Goal: Information Seeking & Learning: Learn about a topic

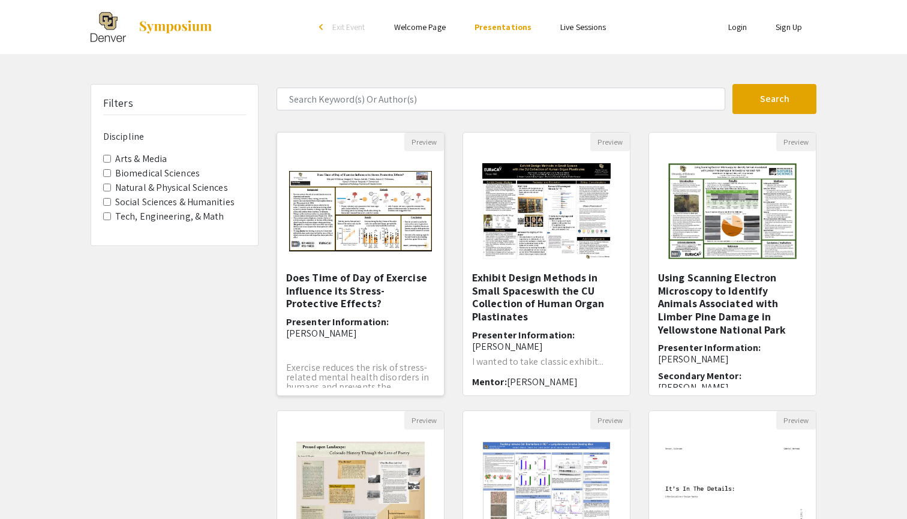
click at [360, 225] on img "Open Presentation <p>Does Time of Day of Exercise Influence its Stress-Protecti…" at bounding box center [360, 211] width 167 height 104
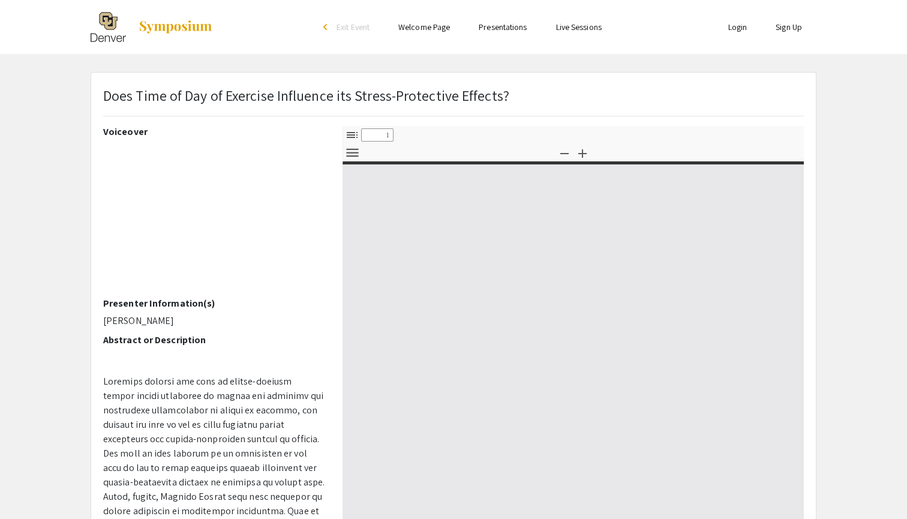
select select "custom"
type input "0"
select select "custom"
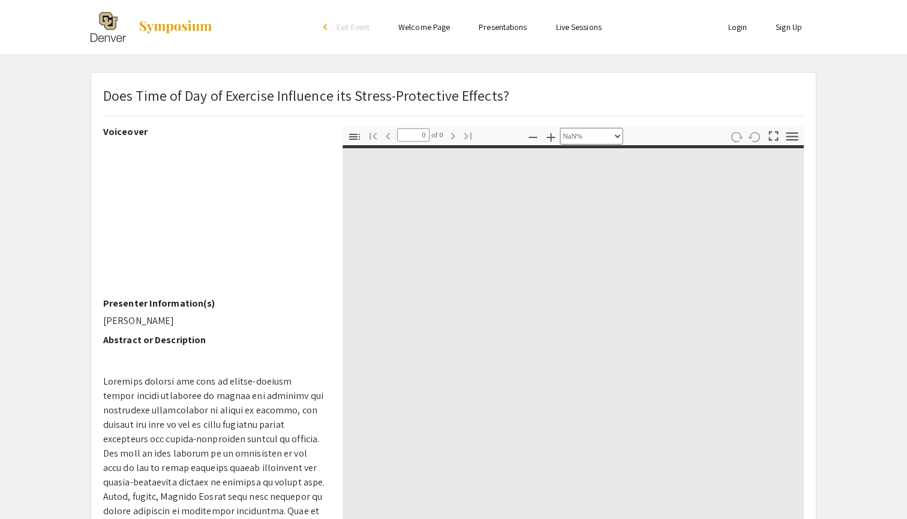
type input "1"
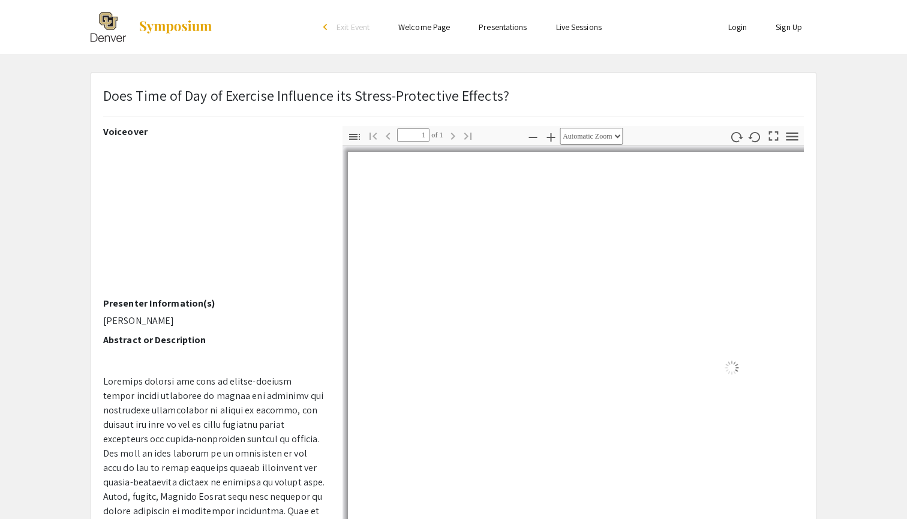
select select "auto"
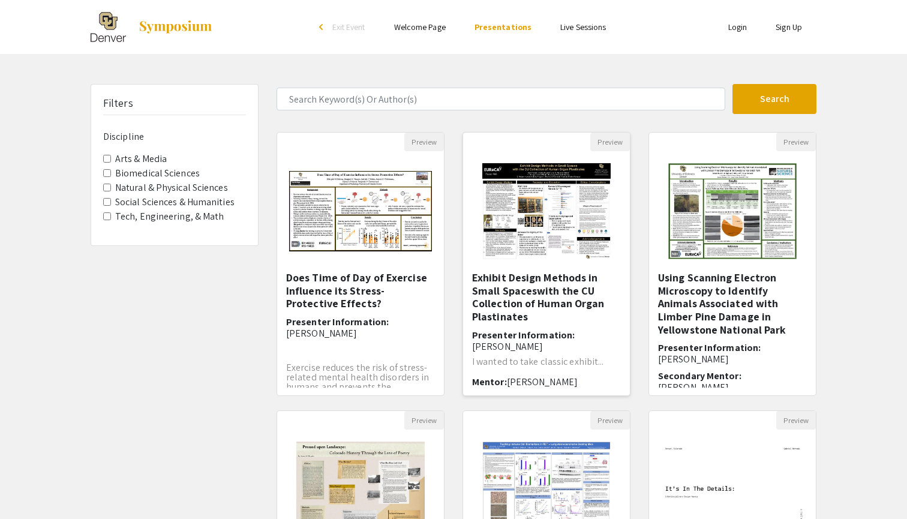
click at [540, 172] on img at bounding box center [546, 211] width 152 height 120
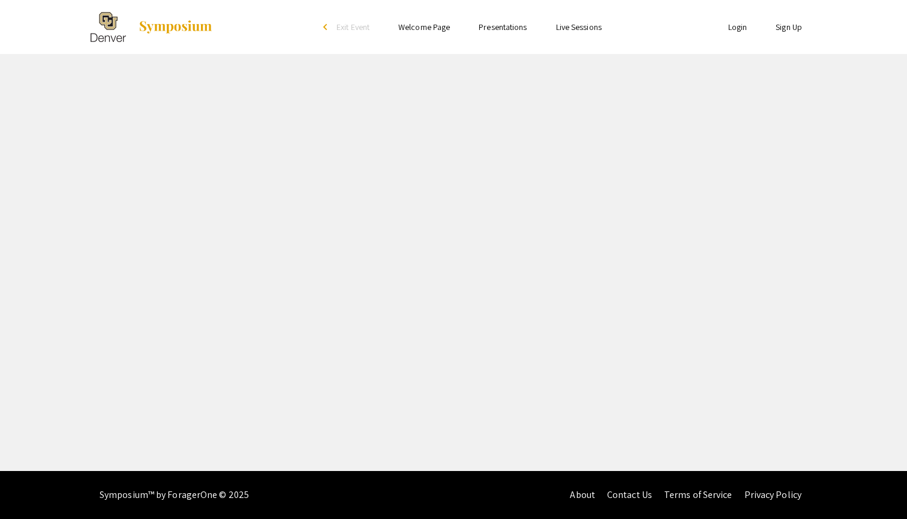
select select "custom"
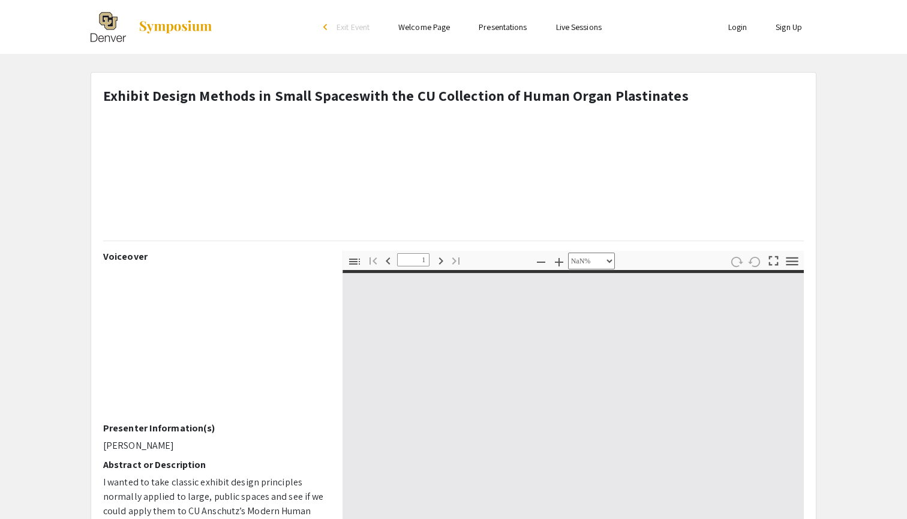
type input "0"
select select "custom"
type input "1"
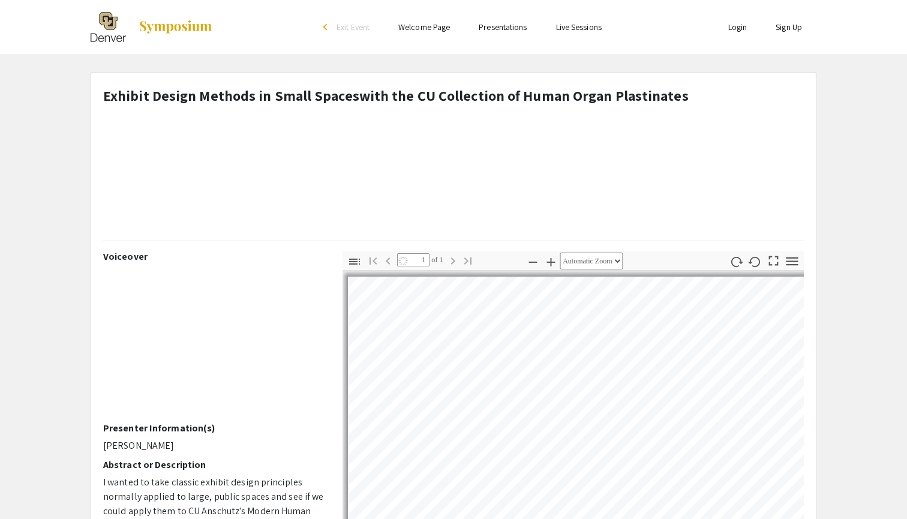
select select "auto"
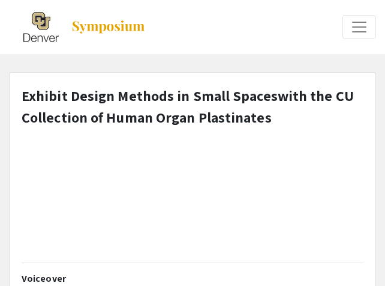
click at [144, 113] on strong "Exhibit Design Methods in Small Spaceswith the CU Collection of Human Organ Pla…" at bounding box center [188, 106] width 332 height 41
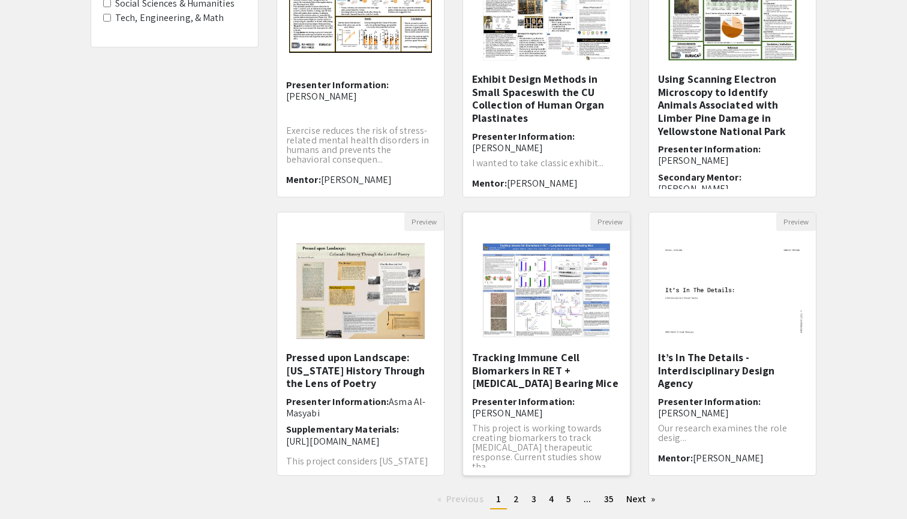
scroll to position [277, 0]
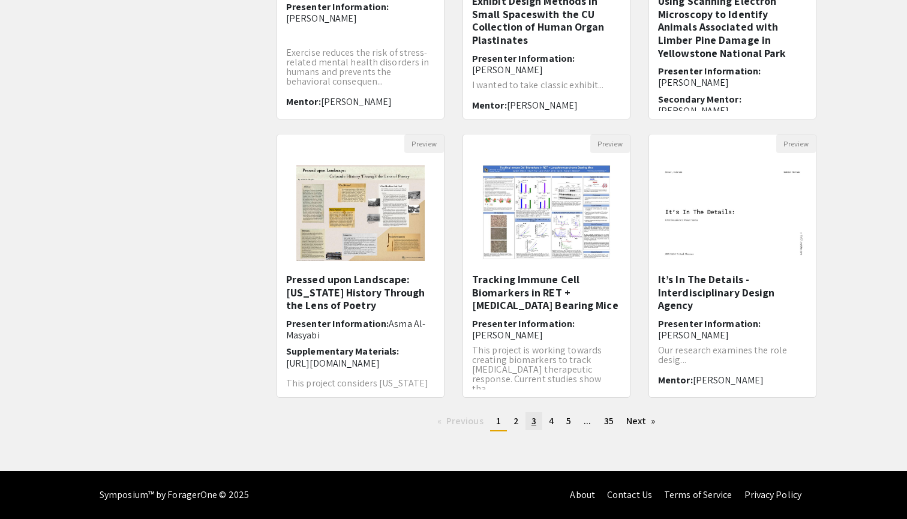
click at [528, 422] on link "page 3" at bounding box center [533, 421] width 17 height 18
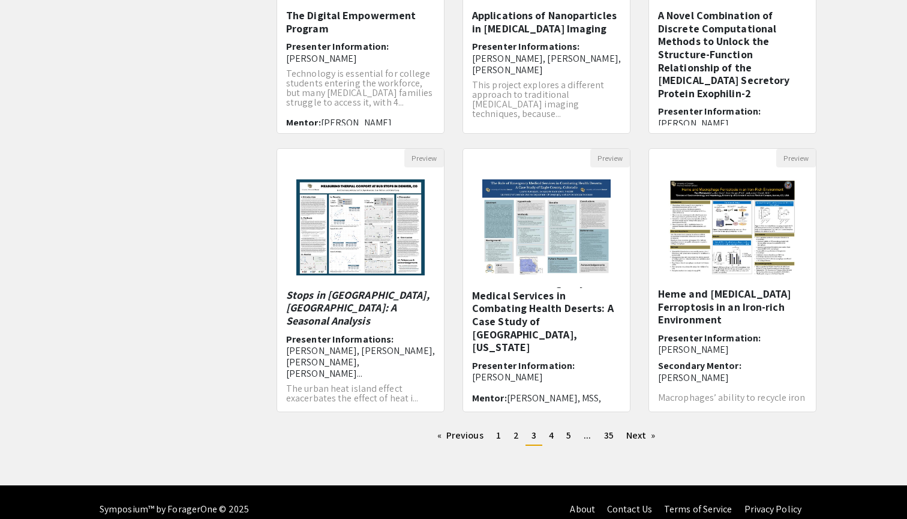
scroll to position [11, 0]
click at [556, 428] on link "page 4" at bounding box center [551, 435] width 17 height 18
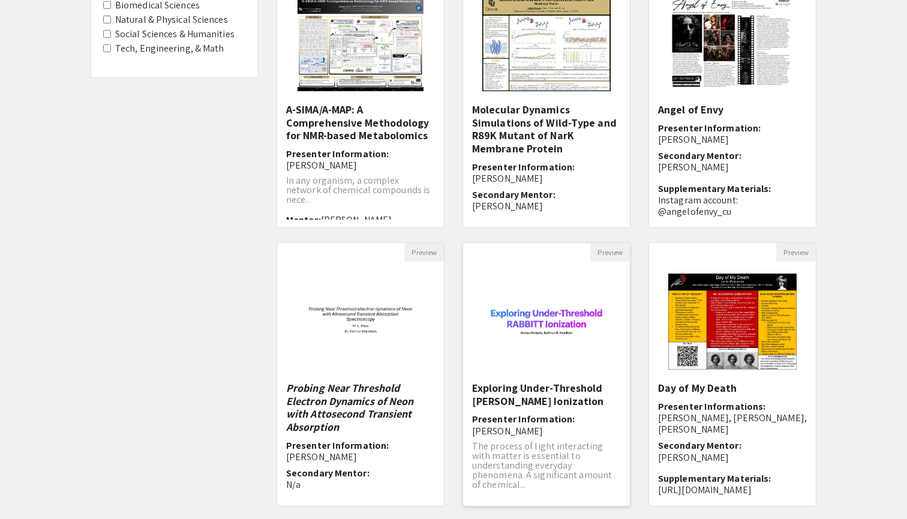
click at [528, 393] on h5 "Exploring Under-Threshold [PERSON_NAME] Ionization" at bounding box center [546, 394] width 149 height 26
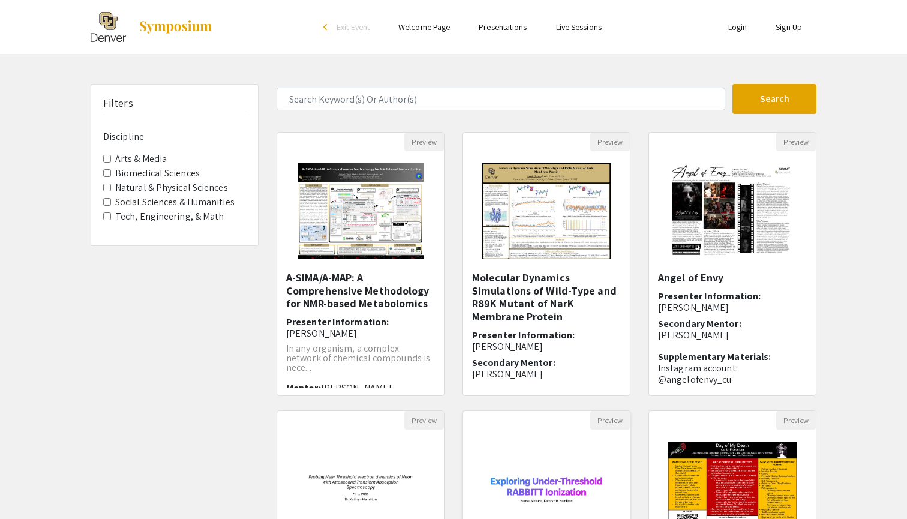
select select "custom"
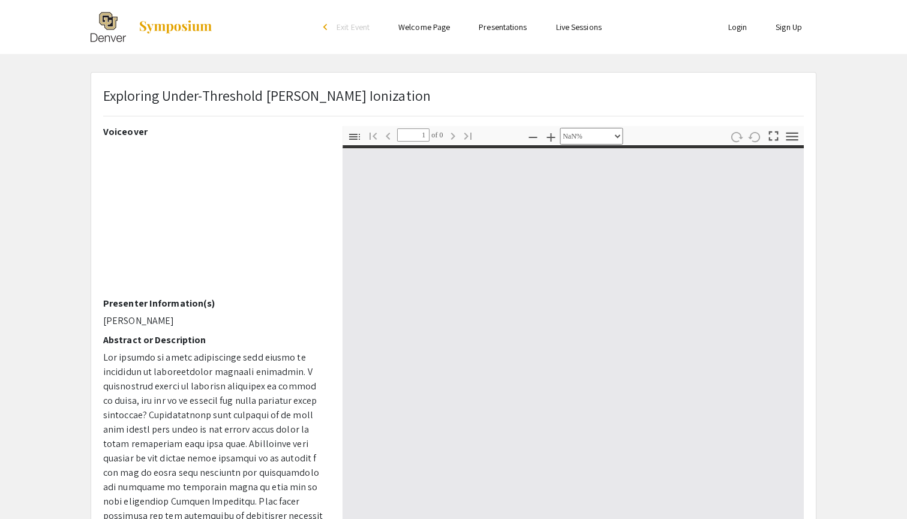
type input "0"
select select "auto"
type input "1"
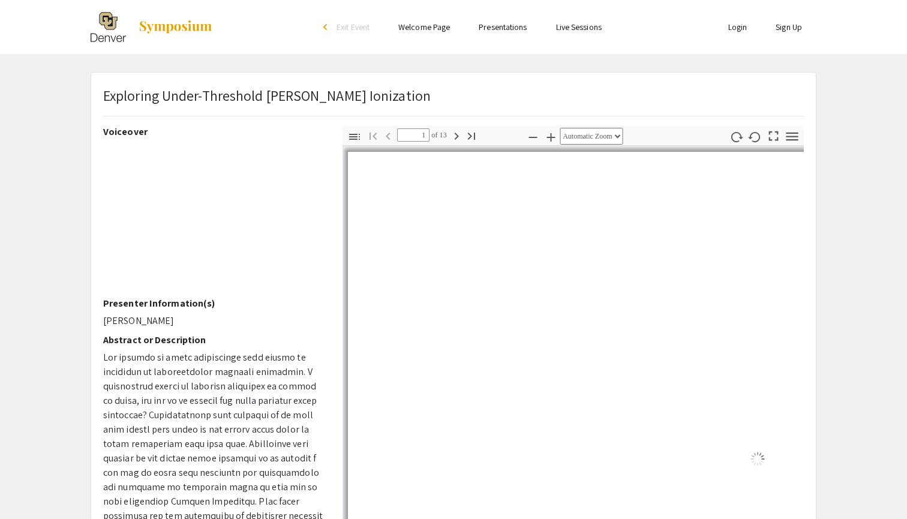
select select "auto"
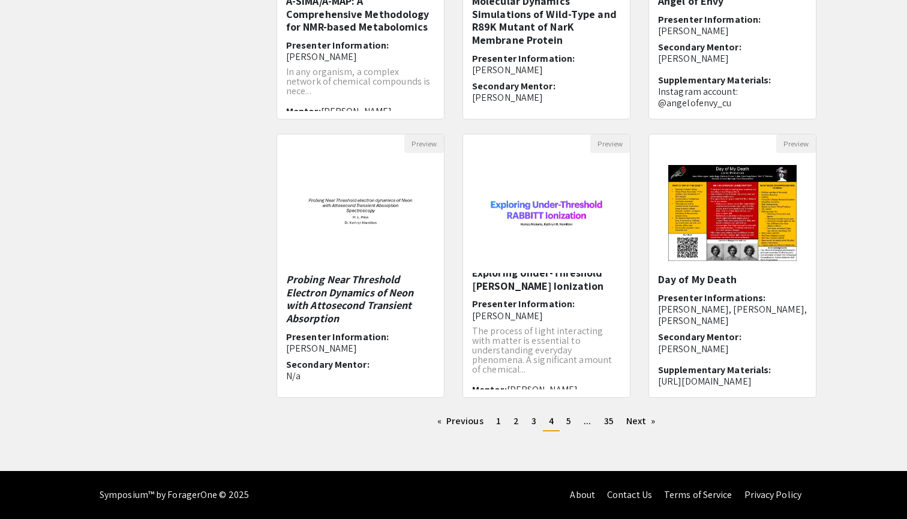
scroll to position [277, 0]
click at [569, 416] on span "5" at bounding box center [568, 420] width 5 height 13
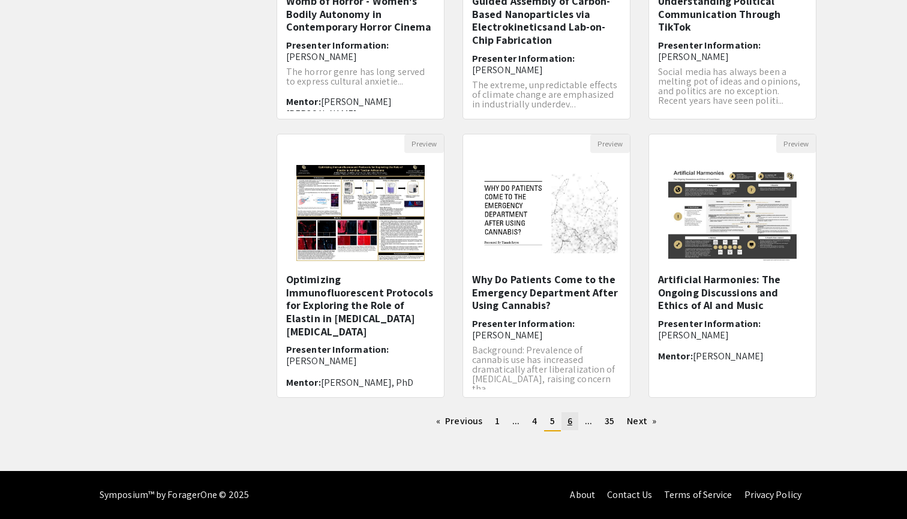
scroll to position [277, 0]
click at [589, 422] on span "..." at bounding box center [588, 420] width 7 height 13
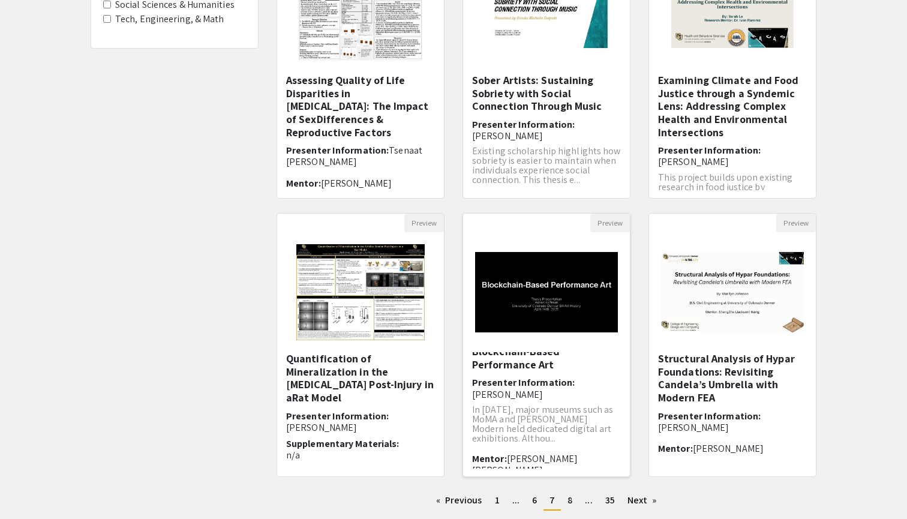
scroll to position [7, 0]
click at [608, 499] on span "35" at bounding box center [610, 500] width 10 height 13
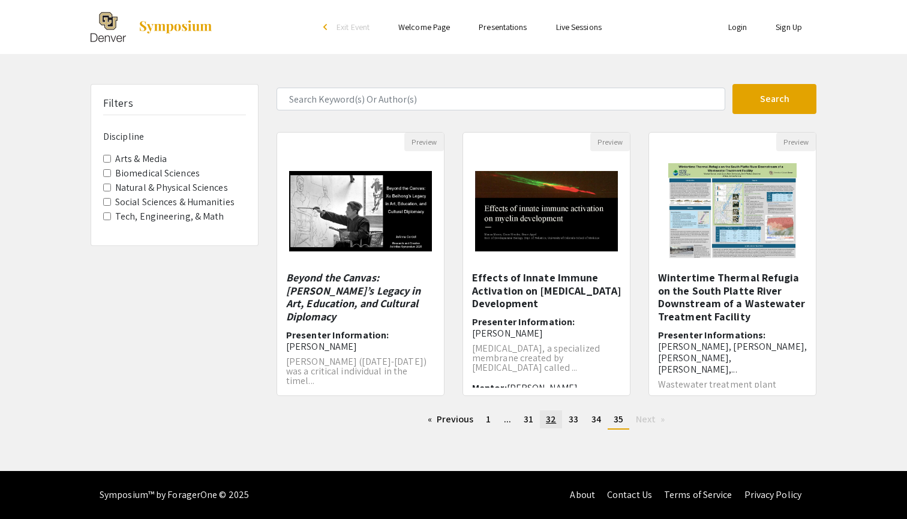
click at [552, 419] on span "32" at bounding box center [551, 419] width 10 height 13
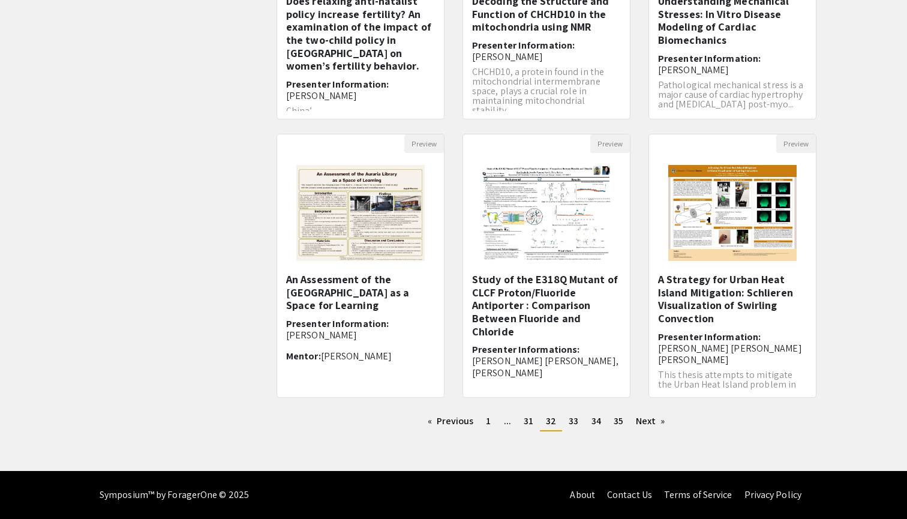
scroll to position [277, 0]
click at [524, 209] on img at bounding box center [546, 213] width 152 height 120
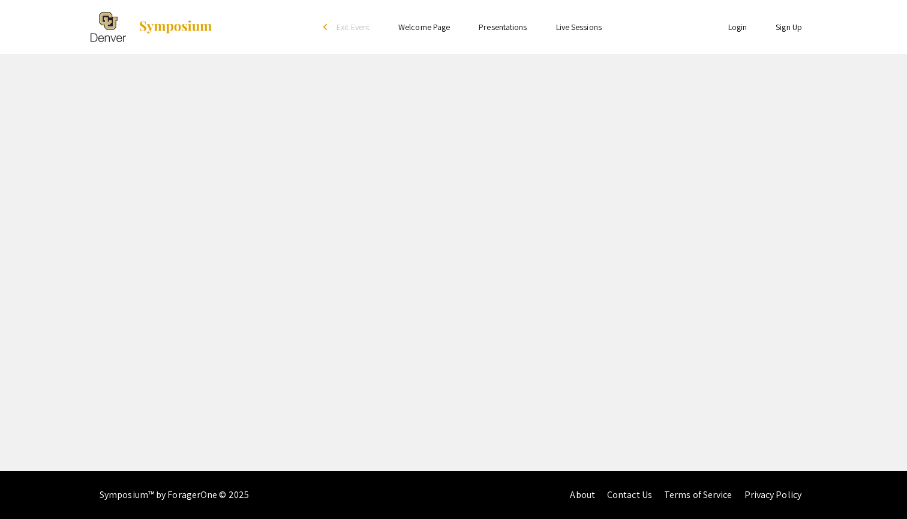
select select "custom"
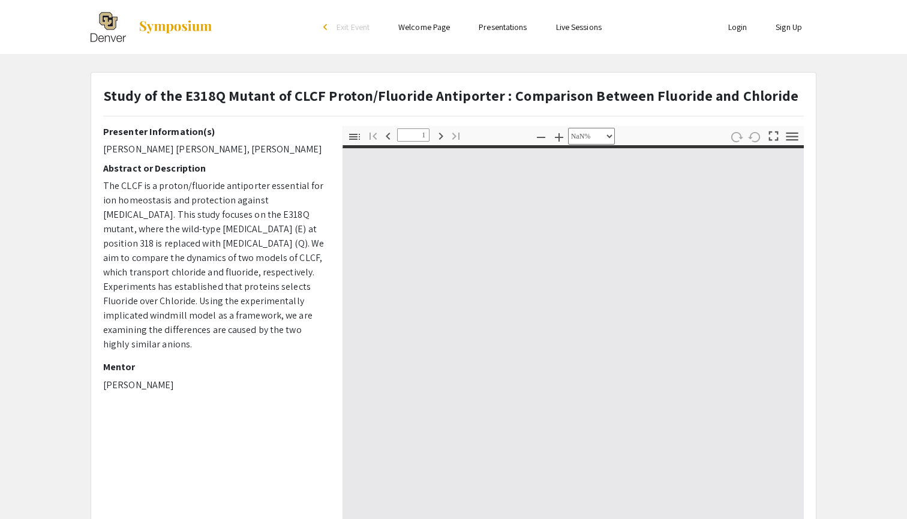
type input "0"
select select "custom"
type input "1"
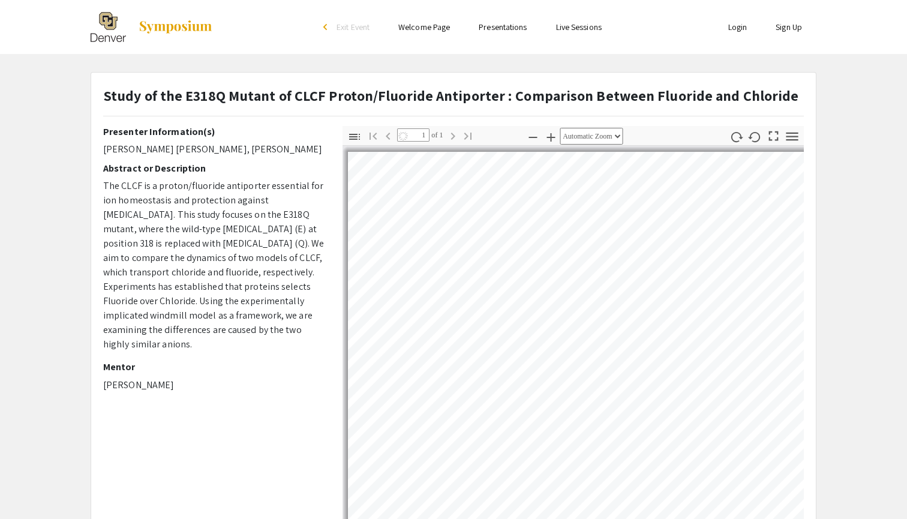
select select "auto"
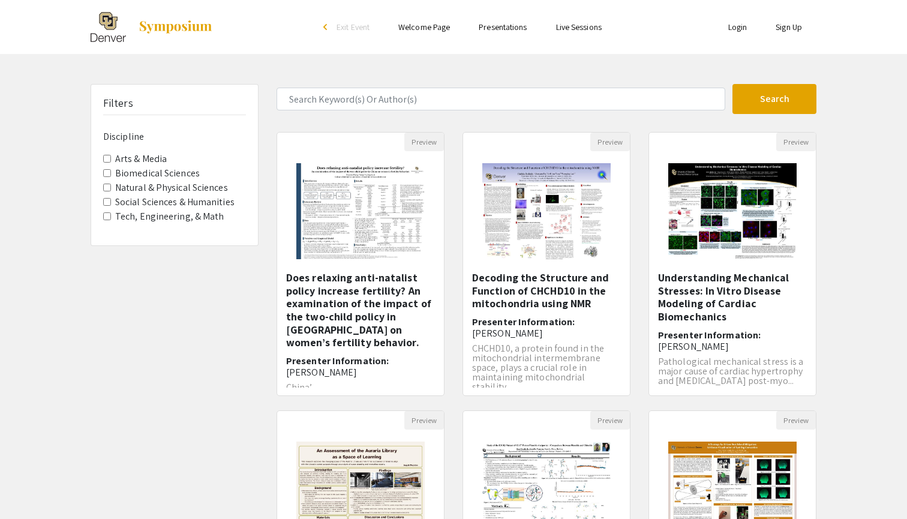
scroll to position [277, 0]
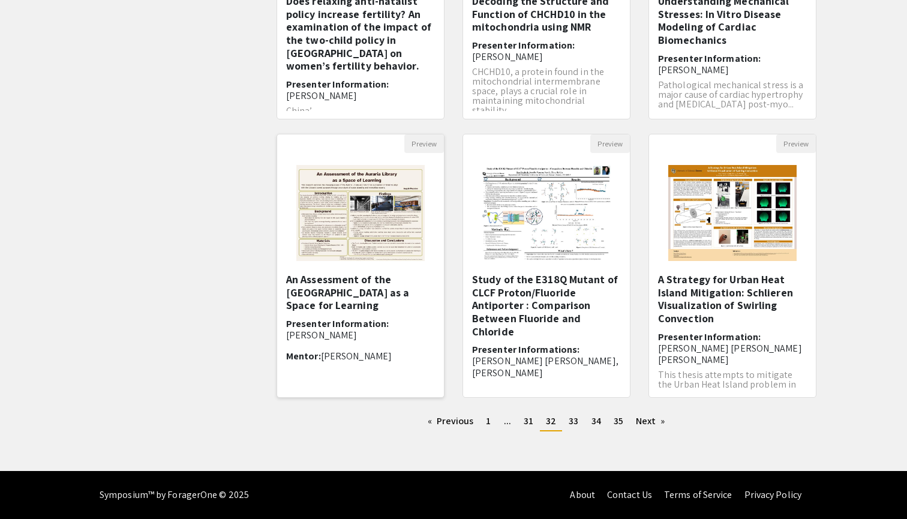
click at [338, 224] on img at bounding box center [360, 213] width 152 height 120
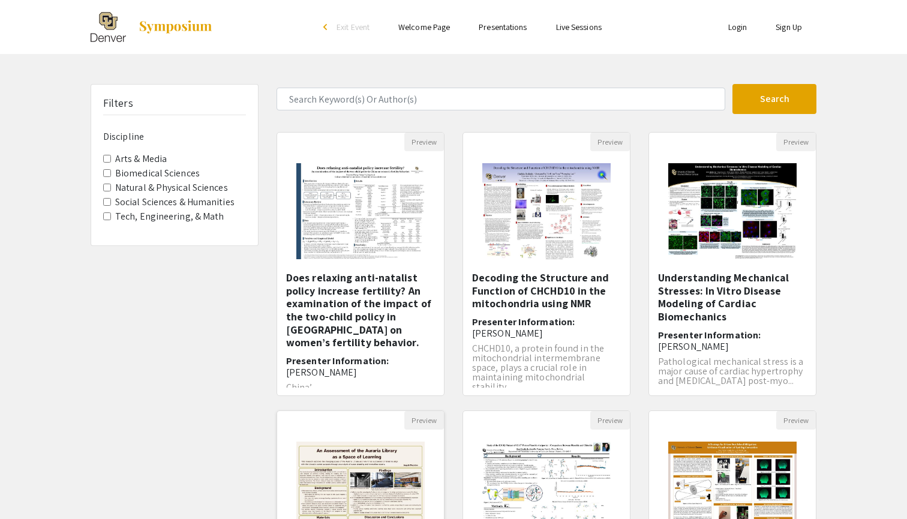
select select "custom"
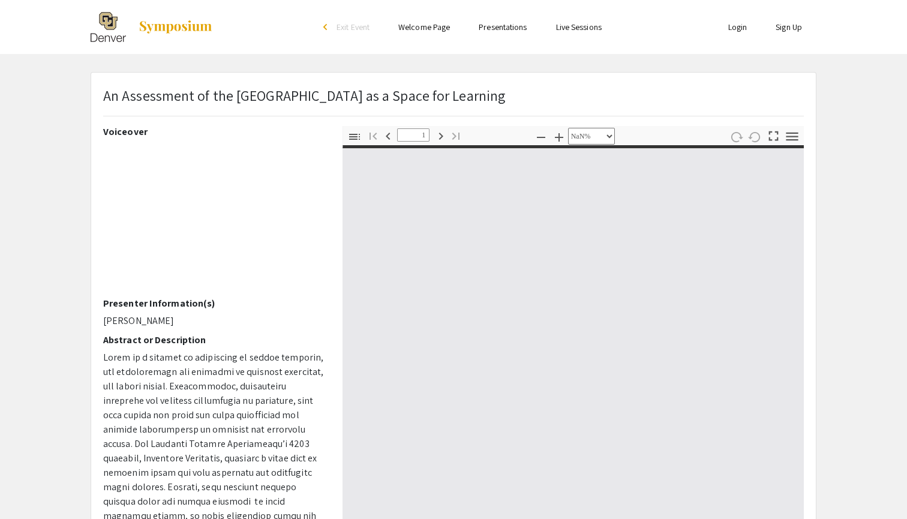
type input "0"
select select "auto"
type input "1"
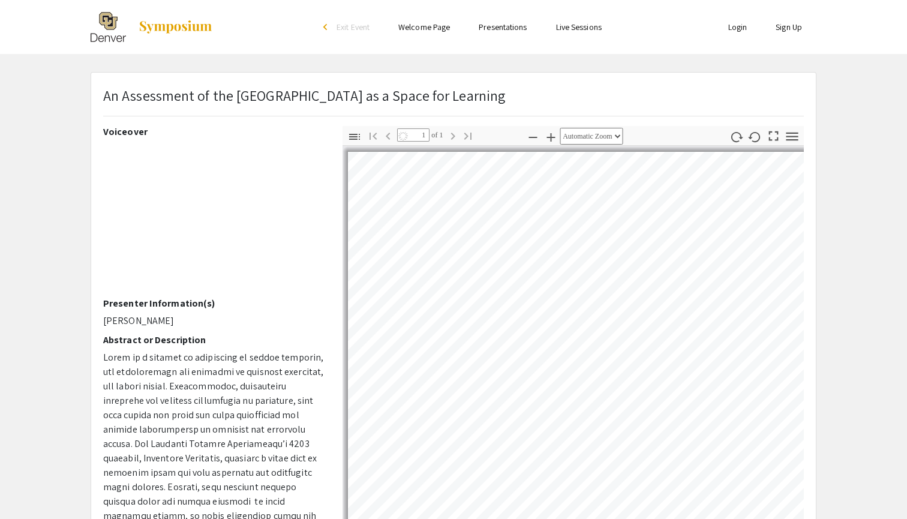
select select "auto"
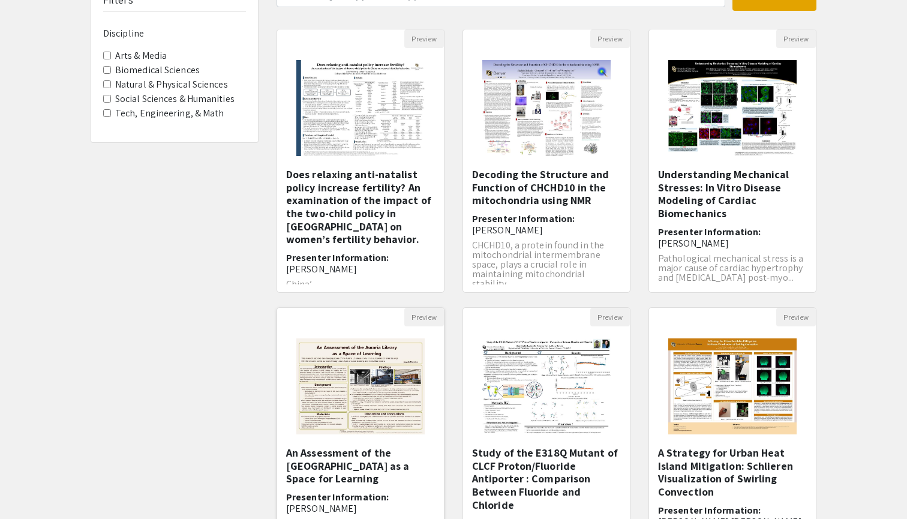
scroll to position [92, 0]
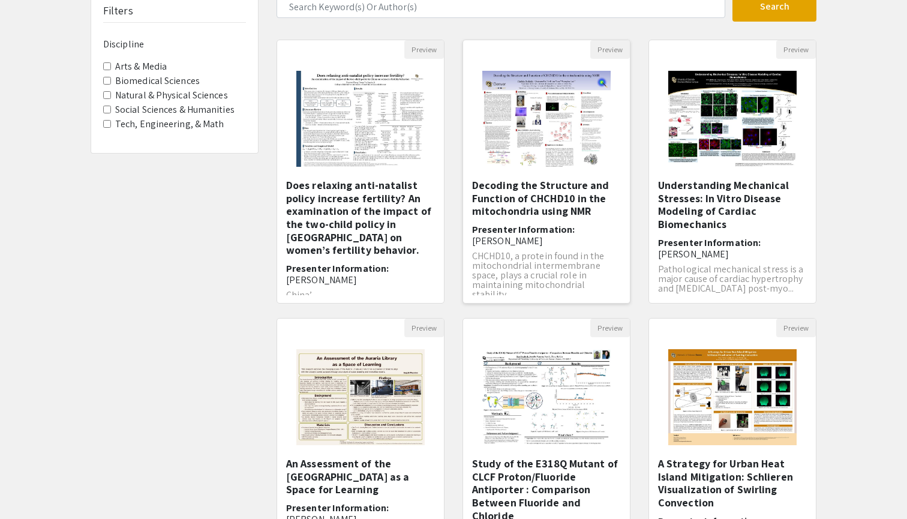
click at [547, 113] on img "Open Presentation <p>Decoding the Structure and Function of CHCHD10 in the mito…" at bounding box center [546, 119] width 152 height 120
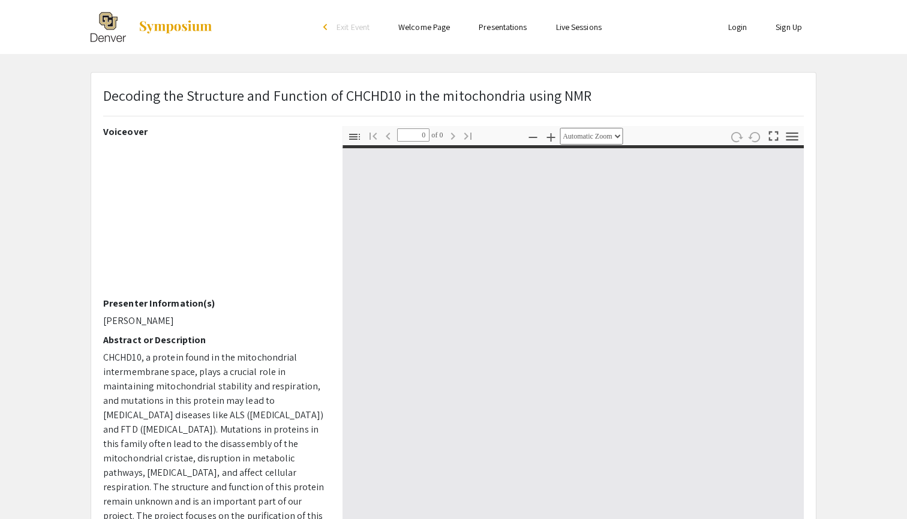
select select "custom"
type input "1"
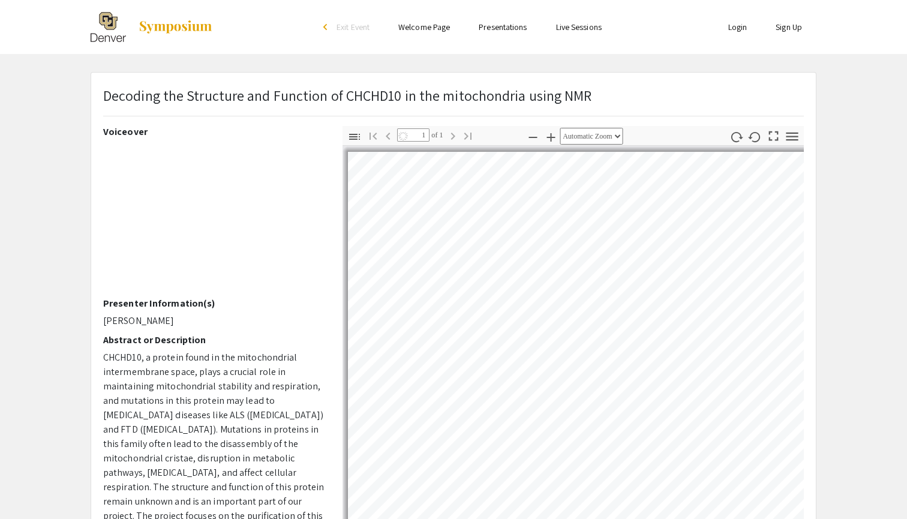
select select "auto"
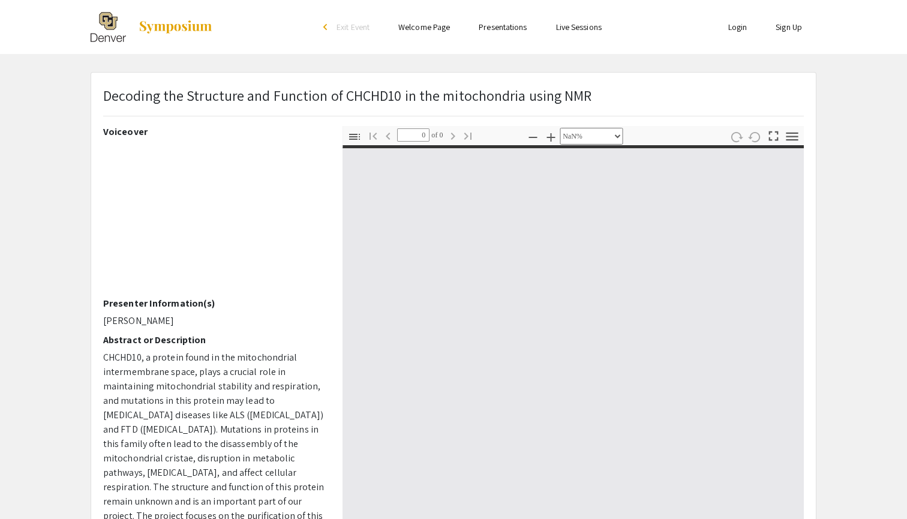
select select "custom"
type input "1"
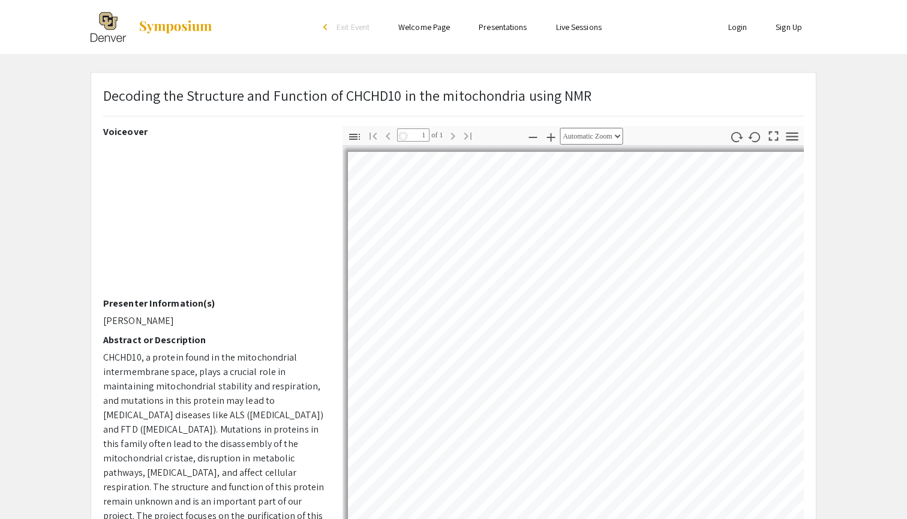
select select "auto"
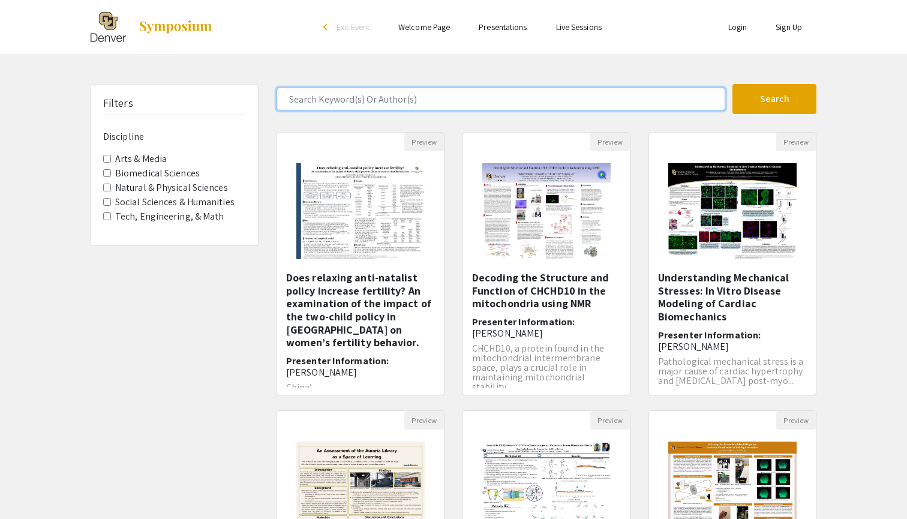
click at [401, 93] on input "Search Keyword(s) Or Author(s)" at bounding box center [501, 99] width 449 height 23
type input "h"
click at [774, 99] on button "Search" at bounding box center [774, 99] width 84 height 30
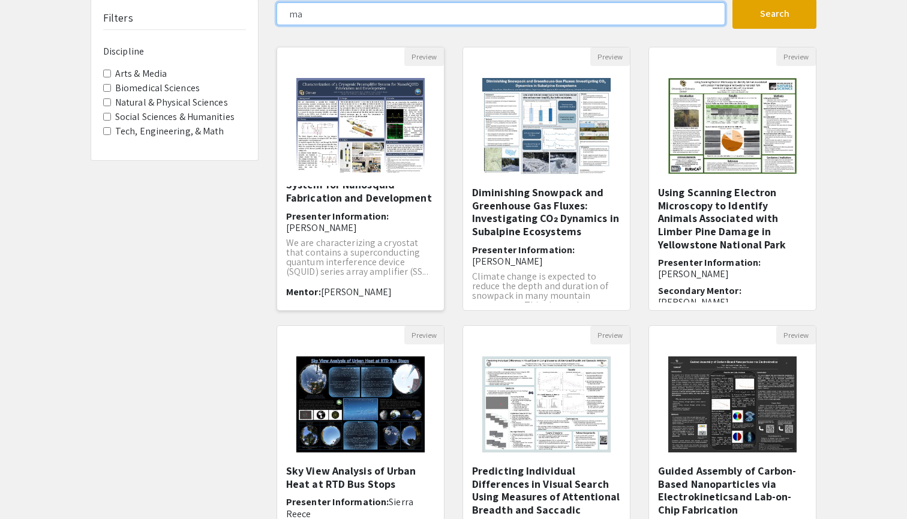
scroll to position [32, 0]
click at [774, 14] on button "Search" at bounding box center [774, 14] width 84 height 30
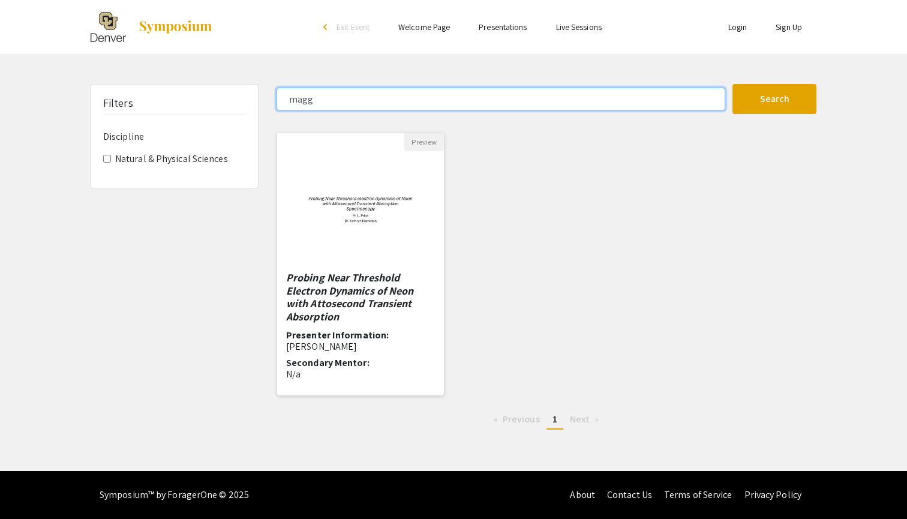
type input "mags"
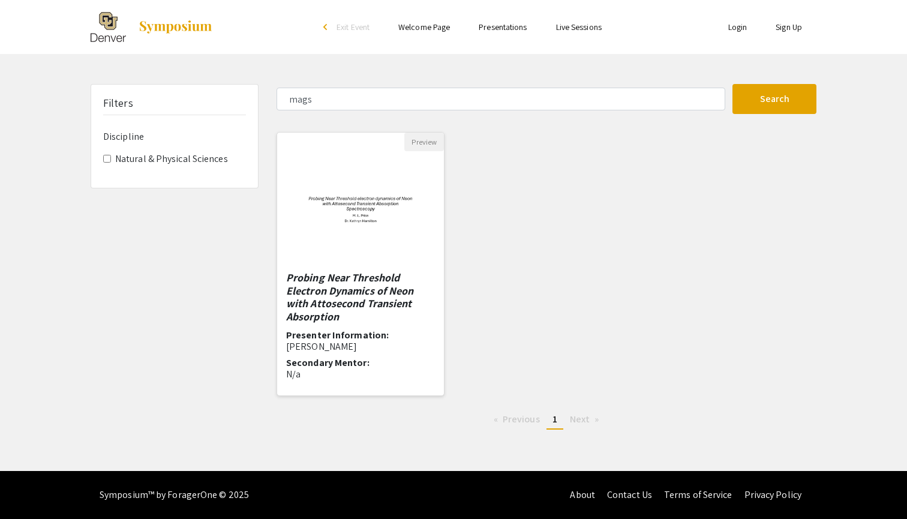
click at [328, 187] on img at bounding box center [360, 211] width 167 height 104
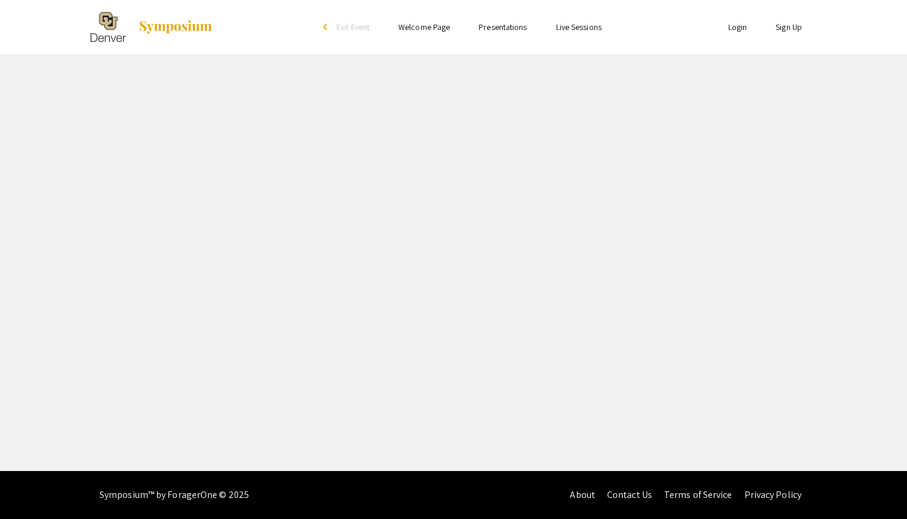
select select "custom"
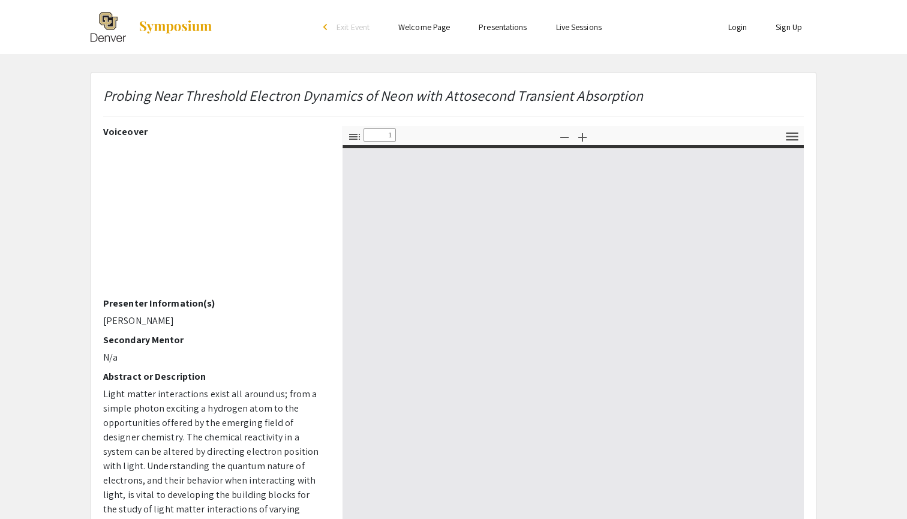
type input "0"
select select "custom"
type input "1"
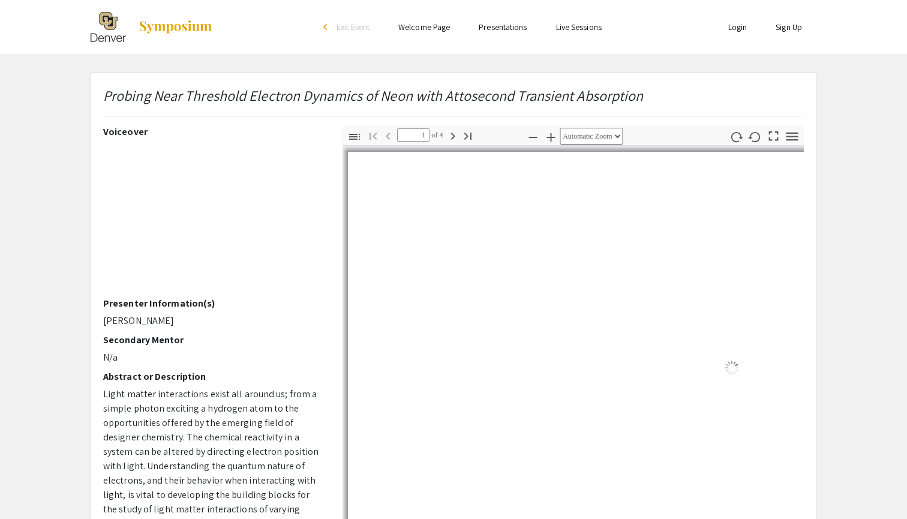
select select "auto"
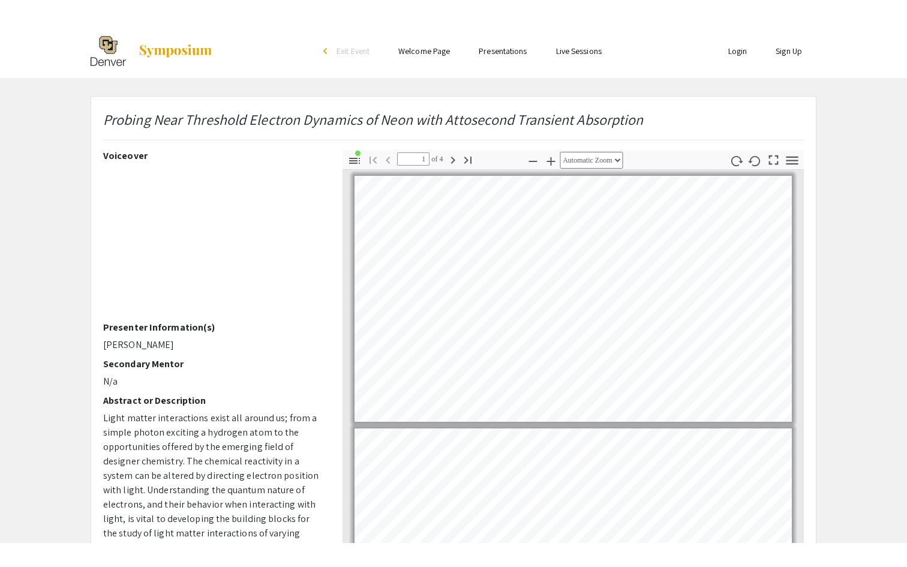
scroll to position [2, 0]
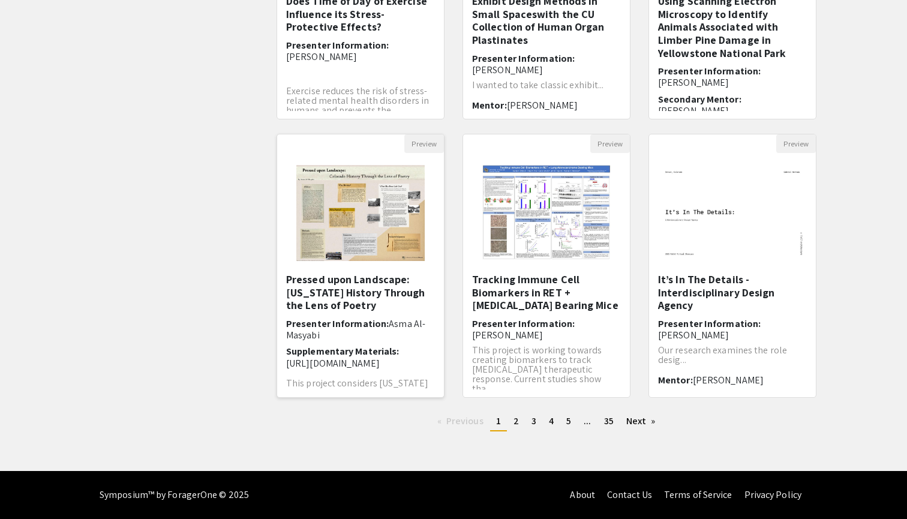
scroll to position [277, 0]
click at [529, 419] on link "page 3" at bounding box center [533, 421] width 17 height 18
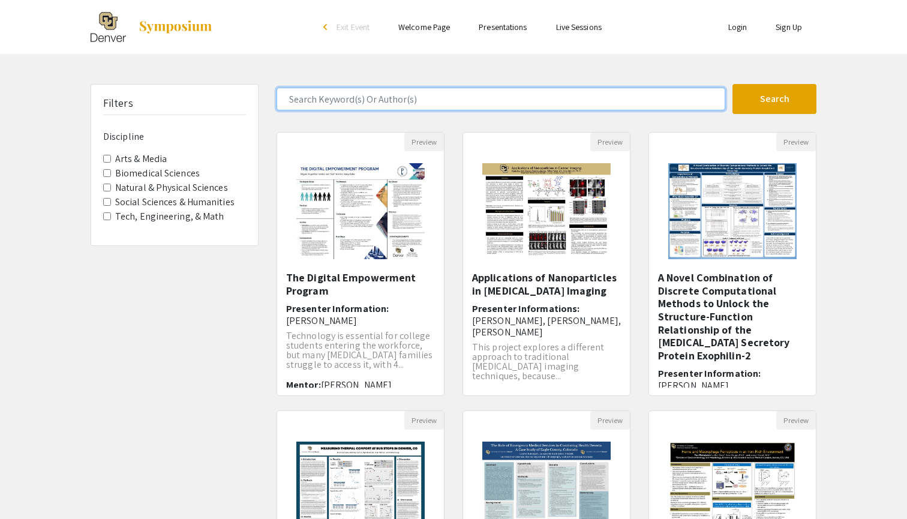
click at [485, 92] on input "Search Keyword(s) Or Author(s)" at bounding box center [501, 99] width 449 height 23
click at [774, 99] on button "Search" at bounding box center [774, 99] width 84 height 30
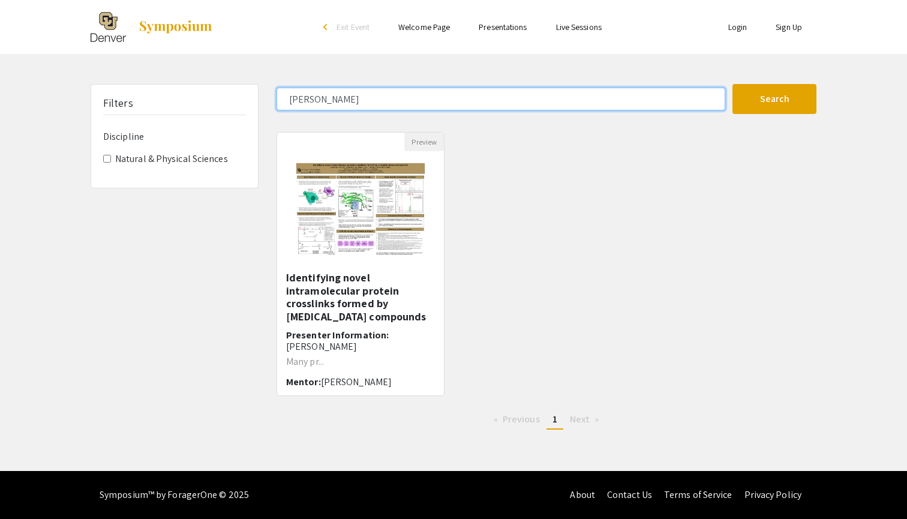
click at [774, 99] on button "Search" at bounding box center [774, 99] width 84 height 30
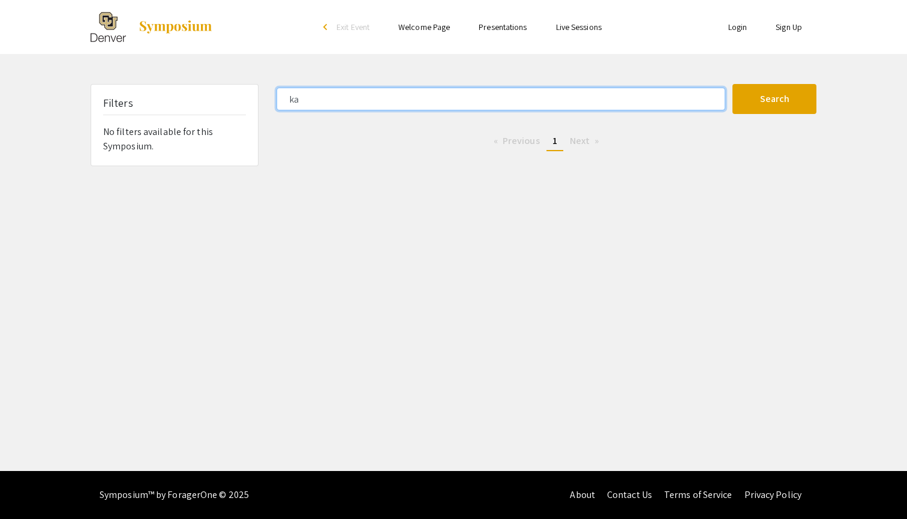
type input "k"
click at [774, 99] on button "Search" at bounding box center [774, 99] width 84 height 30
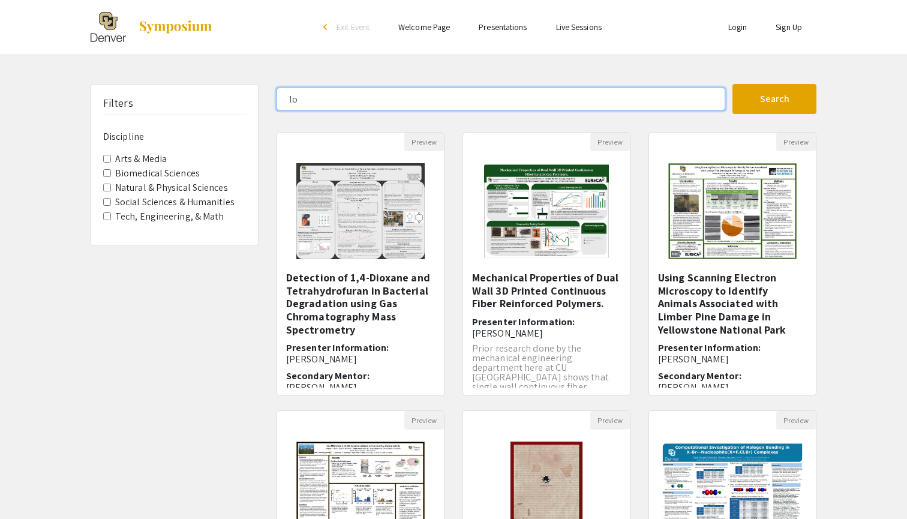
click at [338, 103] on input "lo" at bounding box center [501, 99] width 449 height 23
click at [774, 99] on button "Search" at bounding box center [774, 99] width 84 height 30
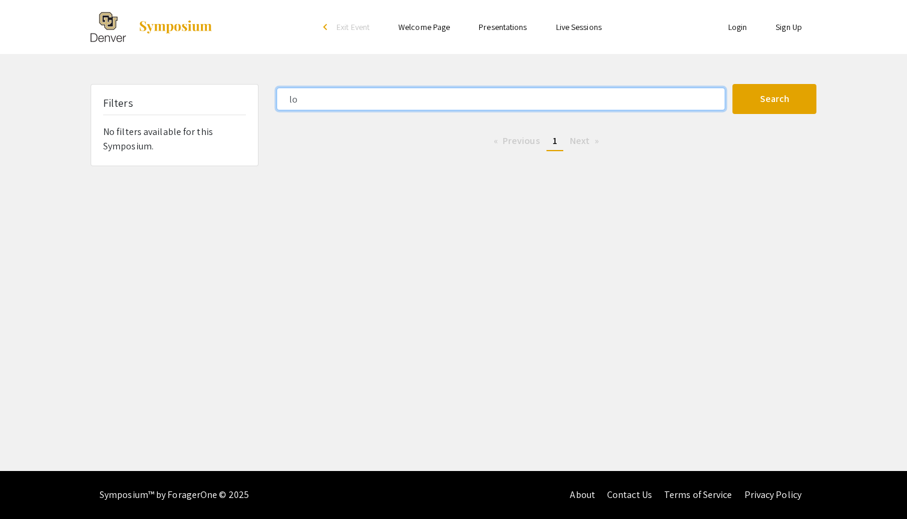
type input "l"
type input "jess"
click at [774, 99] on button "Search" at bounding box center [774, 99] width 84 height 30
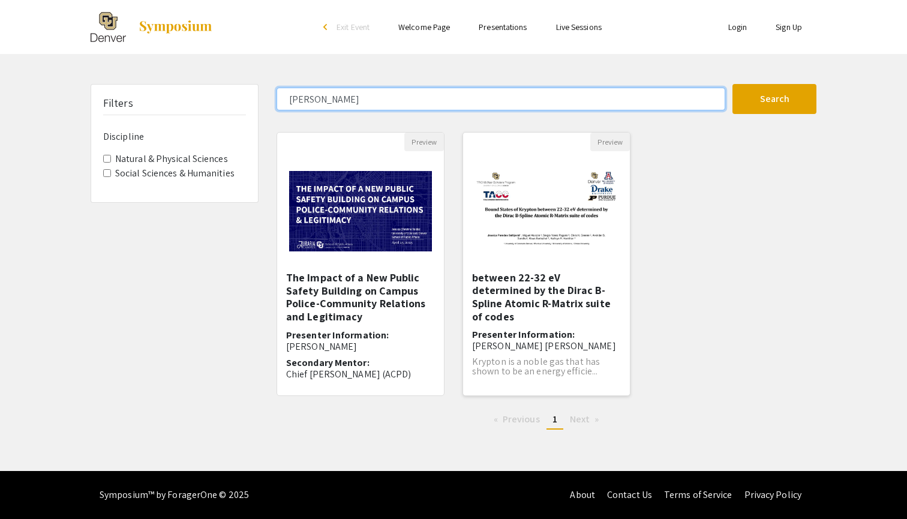
scroll to position [13, 0]
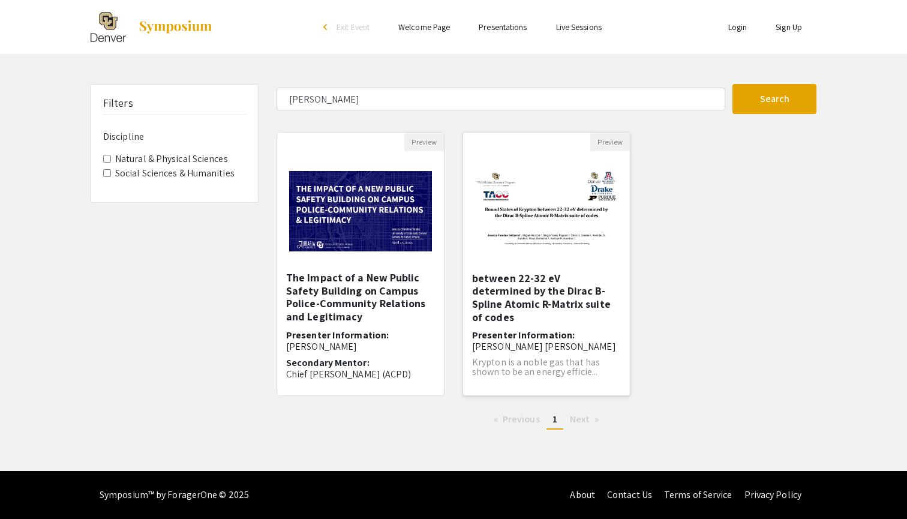
click at [511, 218] on img "Open Presentation <p>Bound States of Krypton between 22-32 eV determined by the…" at bounding box center [546, 211] width 167 height 104
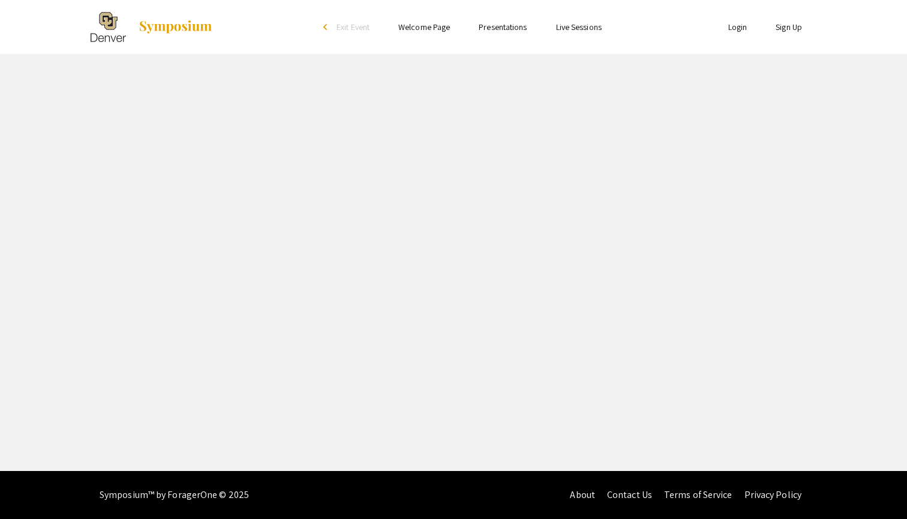
select select "custom"
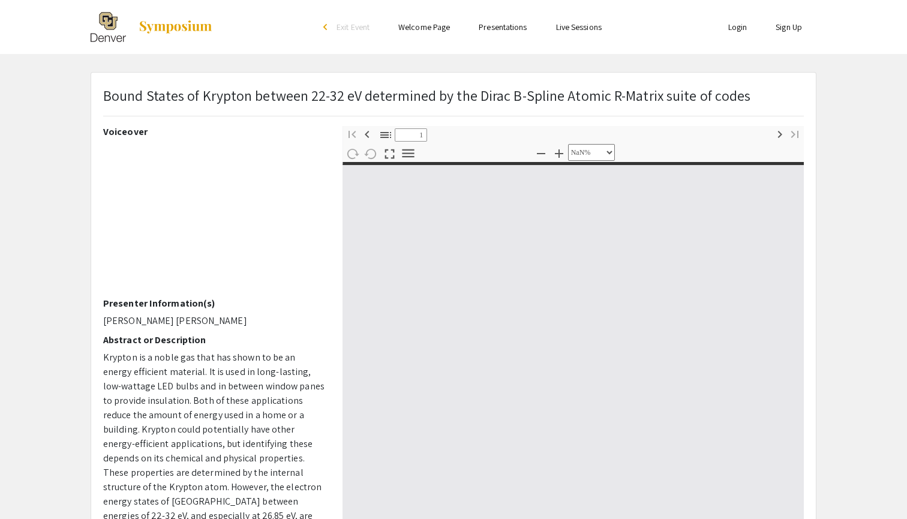
type input "0"
select select "custom"
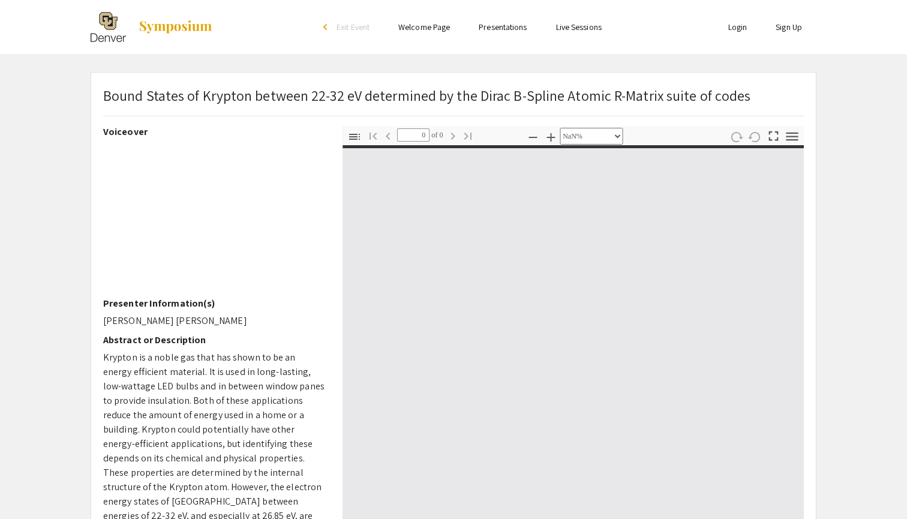
type input "1"
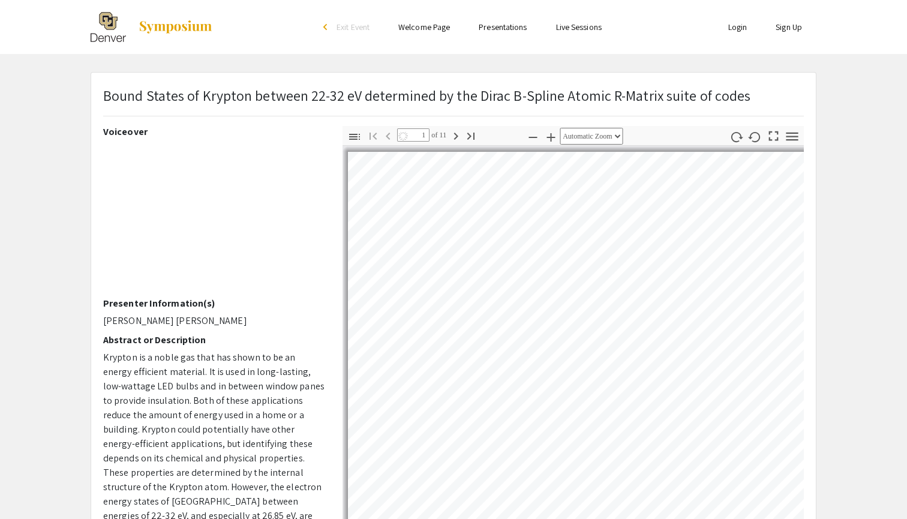
select select "auto"
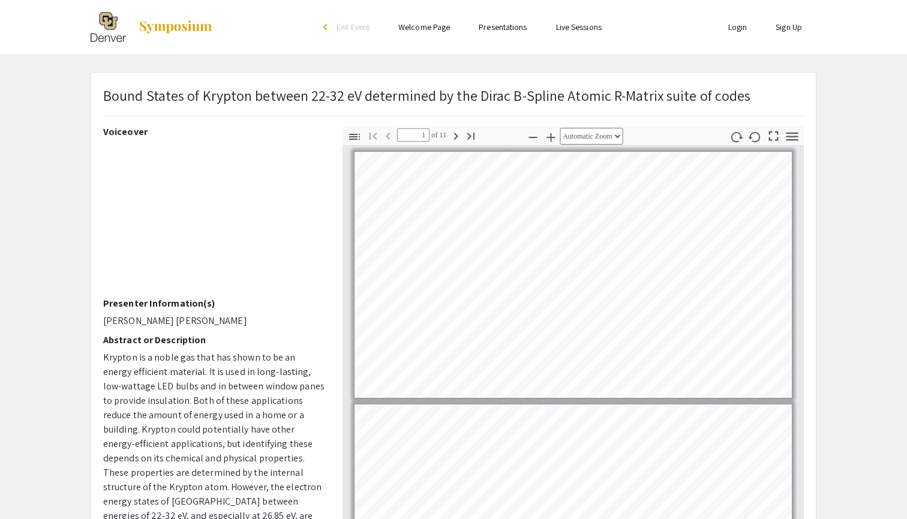
scroll to position [4, 0]
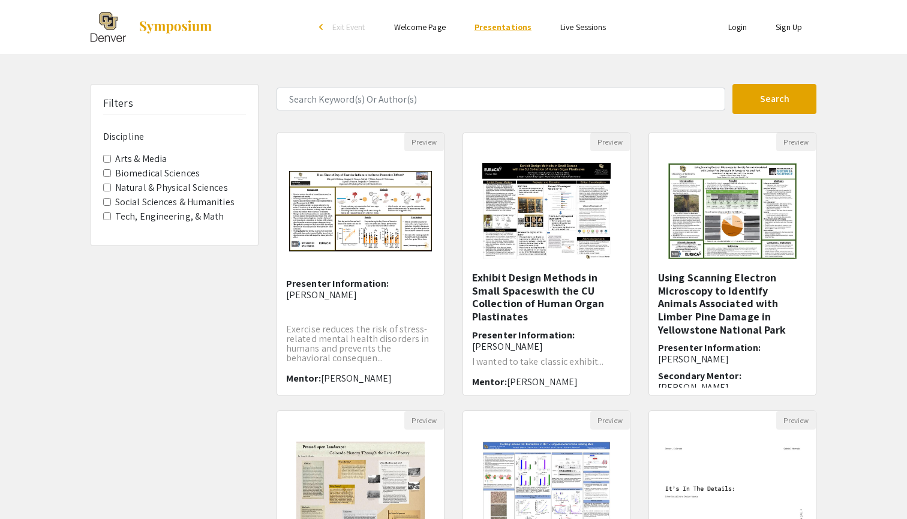
click at [479, 28] on link "Presentations" at bounding box center [502, 27] width 57 height 11
